Goal: Book appointment/travel/reservation

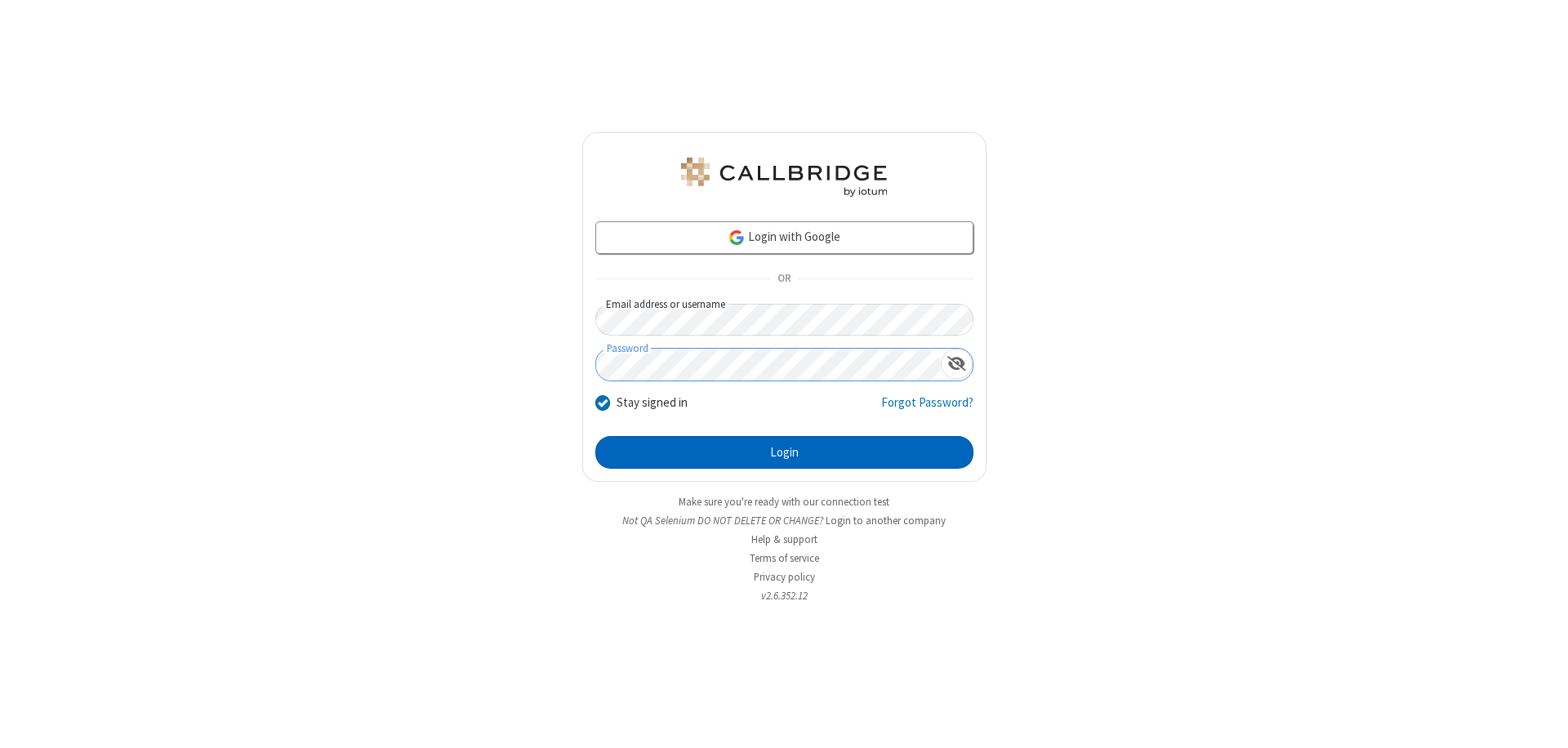
click at [784, 452] on button "Login" at bounding box center [784, 452] width 378 height 33
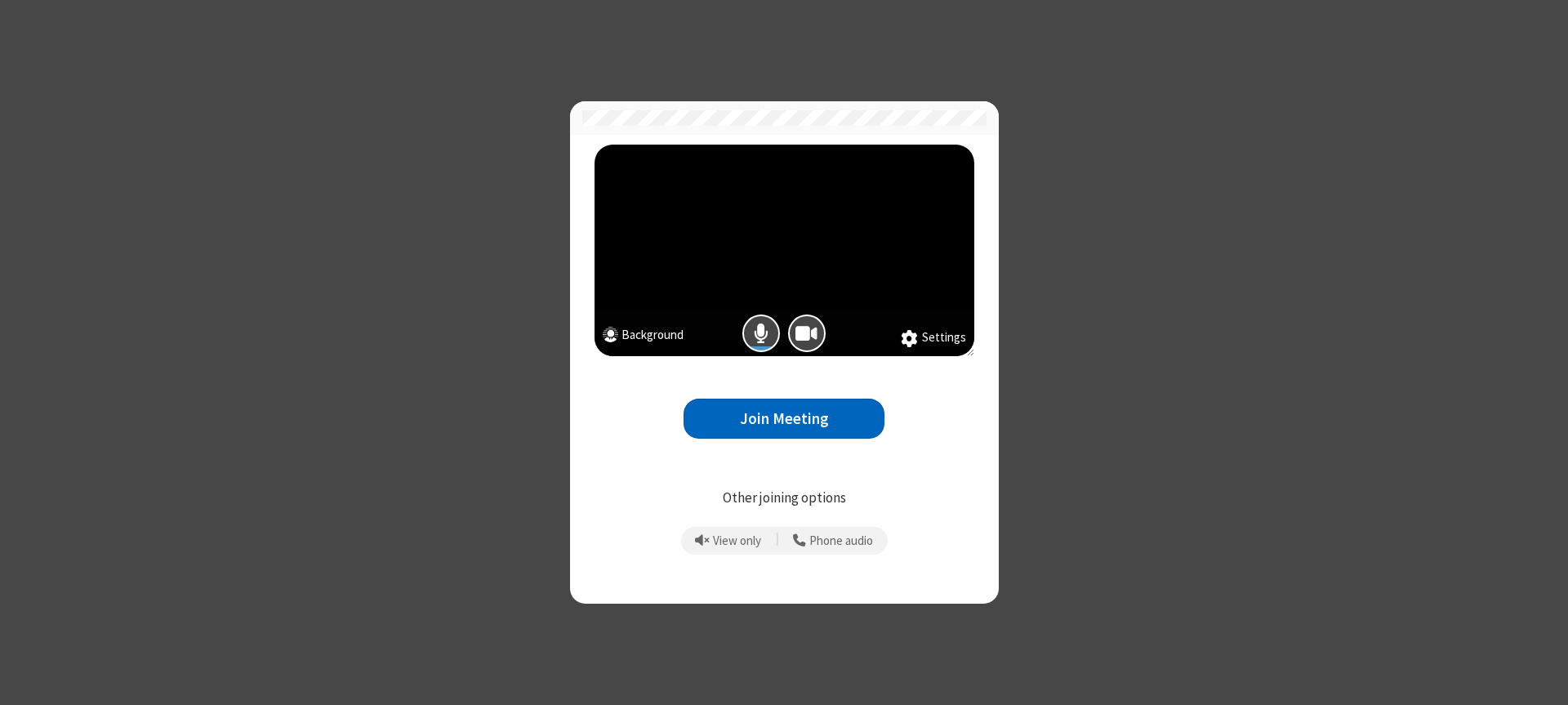
click at [784, 419] on button "Join Meeting" at bounding box center [784, 419] width 201 height 40
